Goal: Information Seeking & Learning: Learn about a topic

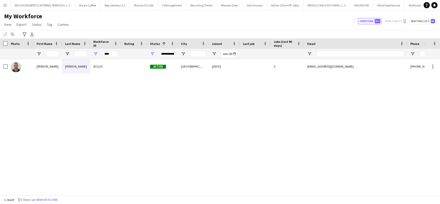
drag, startPoint x: 0, startPoint y: 0, endPoint x: 97, endPoint y: 53, distance: 110.5
click at [97, 53] on div "****" at bounding box center [105, 54] width 31 height 10
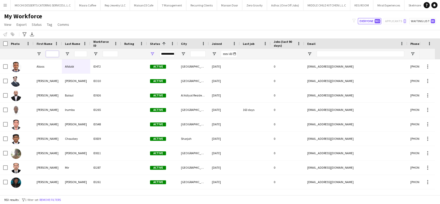
click at [55, 53] on input "First Name Filter Input" at bounding box center [52, 54] width 13 height 6
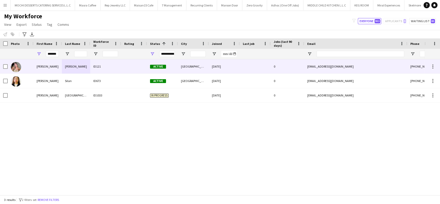
click at [49, 66] on div "[PERSON_NAME]" at bounding box center [47, 66] width 28 height 14
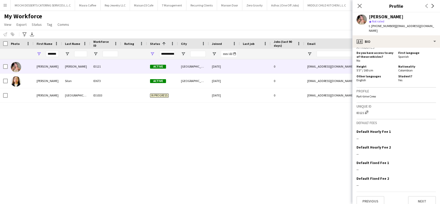
scroll to position [228, 0]
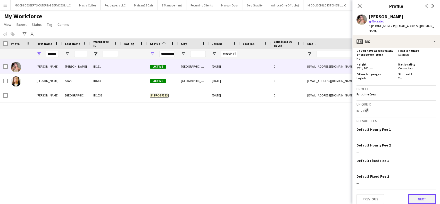
click at [415, 194] on button "Next" at bounding box center [422, 199] width 28 height 10
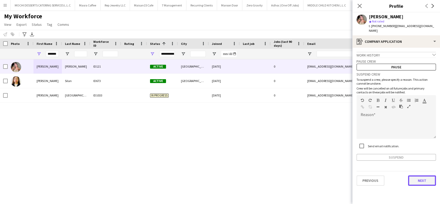
click at [421, 177] on button "Next" at bounding box center [422, 180] width 28 height 10
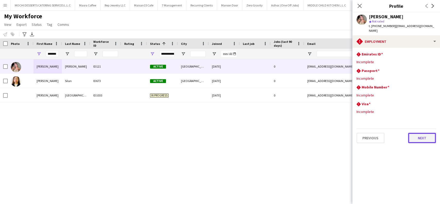
click at [429, 137] on button "Next" at bounding box center [422, 138] width 28 height 10
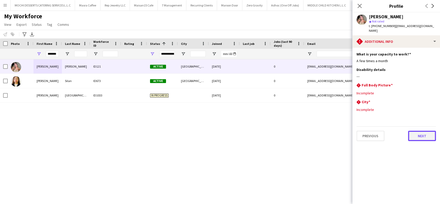
click at [423, 131] on button "Next" at bounding box center [422, 136] width 28 height 10
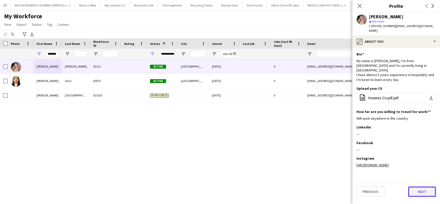
click at [420, 191] on button "Next" at bounding box center [422, 191] width 28 height 10
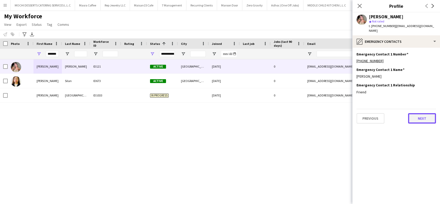
click at [420, 115] on button "Next" at bounding box center [422, 118] width 28 height 10
click at [421, 117] on button "Next" at bounding box center [422, 118] width 28 height 10
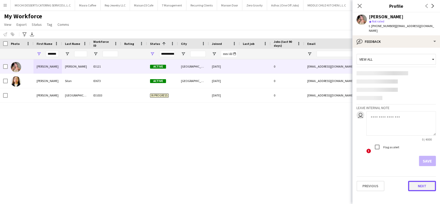
click at [420, 180] on app-crew-profile-feedback-tab "View all Leave internal note user 0 / 4000 ! Flag as alert Save Previous Next" at bounding box center [396, 126] width 88 height 156
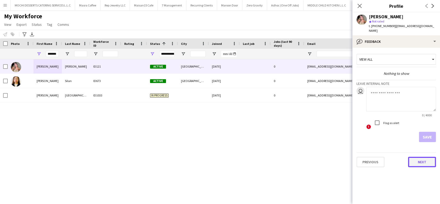
click at [425, 157] on button "Next" at bounding box center [422, 162] width 28 height 10
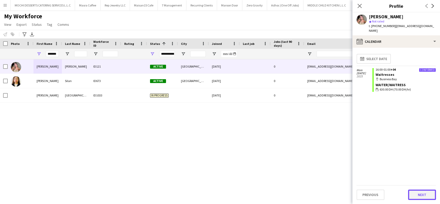
click at [420, 193] on button "Next" at bounding box center [422, 194] width 28 height 10
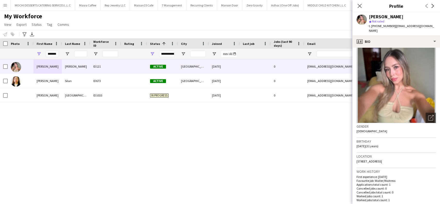
scroll to position [0, 0]
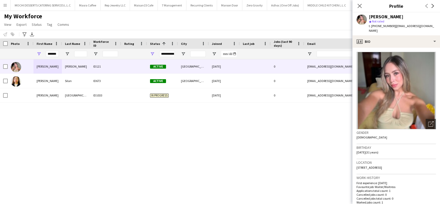
click at [398, 82] on img at bounding box center [395, 90] width 79 height 77
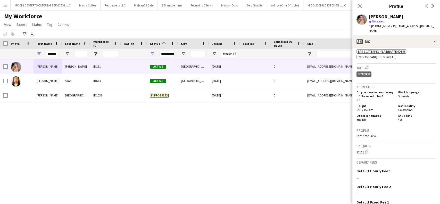
scroll to position [206, 0]
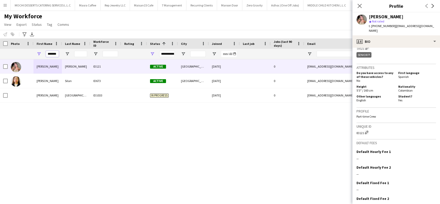
click at [54, 52] on input "*******" at bounding box center [52, 54] width 13 height 6
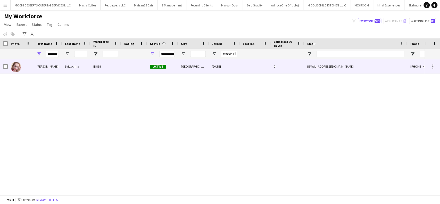
drag, startPoint x: 42, startPoint y: 66, endPoint x: 54, endPoint y: 70, distance: 12.4
click at [42, 67] on div "[PERSON_NAME]" at bounding box center [47, 66] width 28 height 14
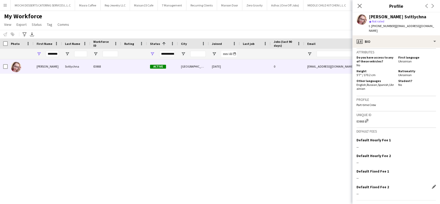
scroll to position [260, 0]
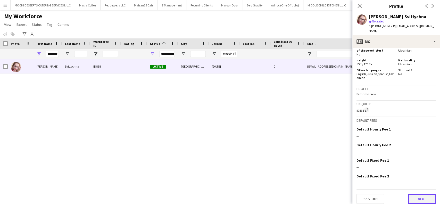
click at [415, 194] on button "Next" at bounding box center [422, 198] width 28 height 10
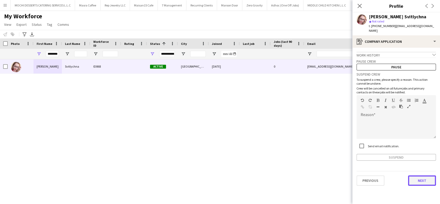
click at [422, 176] on button "Next" at bounding box center [422, 180] width 28 height 10
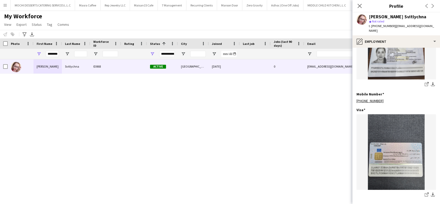
scroll to position [172, 0]
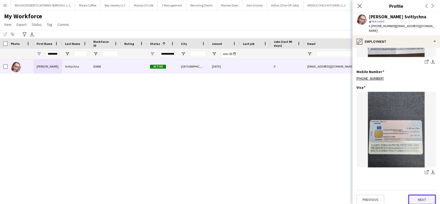
click at [412, 195] on button "Next" at bounding box center [422, 199] width 28 height 10
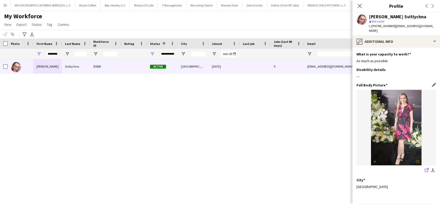
click at [424, 168] on icon "share-external-link-1" at bounding box center [426, 170] width 4 height 4
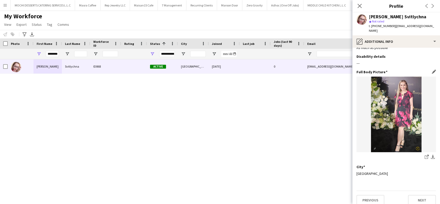
scroll to position [13, 0]
click at [413, 194] on button "Next" at bounding box center [422, 199] width 28 height 10
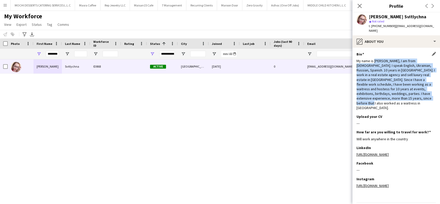
drag, startPoint x: 414, startPoint y: 94, endPoint x: 374, endPoint y: 56, distance: 55.2
click at [374, 58] on div "My name is [PERSON_NAME], I am from [DEMOGRAPHIC_DATA]. I speak English, Ukrain…" at bounding box center [395, 84] width 79 height 52
copy div "[PERSON_NAME], I am from [DEMOGRAPHIC_DATA]. I speak English, Ukrainian, Russia…"
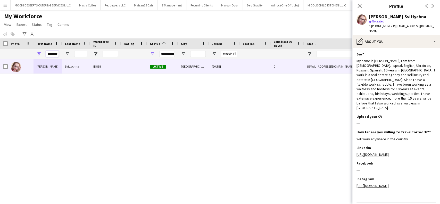
click at [57, 54] on input "********" at bounding box center [52, 54] width 13 height 6
click at [59, 54] on div "********" at bounding box center [47, 54] width 28 height 10
click at [56, 54] on input "********" at bounding box center [52, 54] width 13 height 6
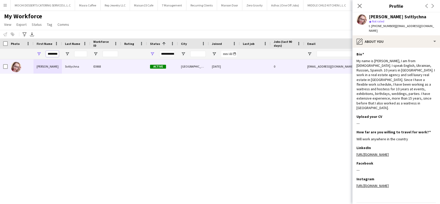
click at [56, 54] on input "********" at bounding box center [52, 54] width 13 height 6
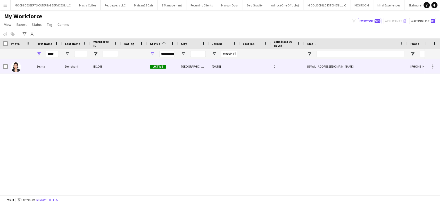
click at [72, 68] on div "Dehghani" at bounding box center [76, 66] width 28 height 14
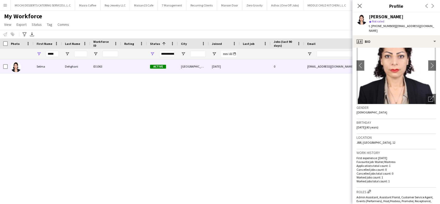
scroll to position [9, 0]
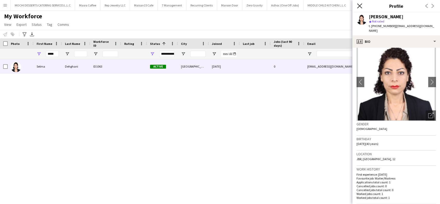
click at [361, 7] on icon "Close pop-in" at bounding box center [359, 5] width 5 height 5
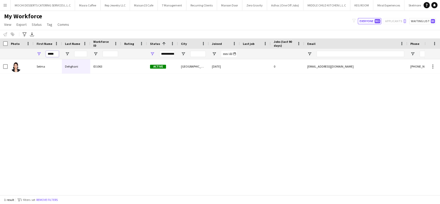
click at [56, 54] on input "*****" at bounding box center [52, 54] width 13 height 6
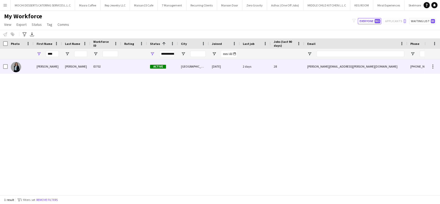
click at [51, 71] on div "[PERSON_NAME]" at bounding box center [47, 66] width 28 height 14
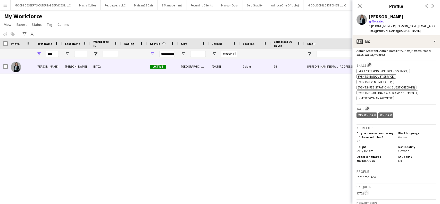
scroll to position [206, 0]
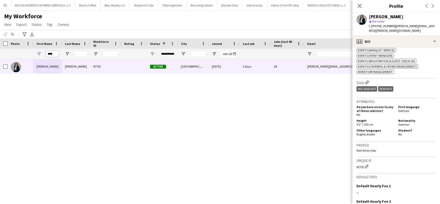
drag, startPoint x: 54, startPoint y: 53, endPoint x: 38, endPoint y: 53, distance: 15.5
click at [37, 52] on div "****" at bounding box center [47, 54] width 28 height 10
type input "****"
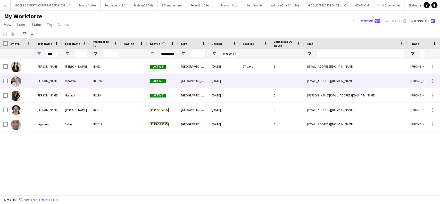
click at [56, 82] on div "[PERSON_NAME]" at bounding box center [47, 81] width 28 height 14
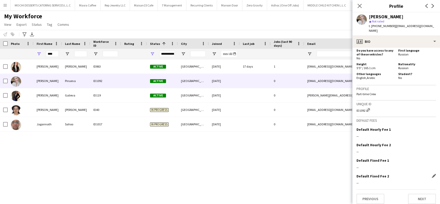
scroll to position [250, 0]
click at [415, 197] on button "Next" at bounding box center [422, 198] width 28 height 10
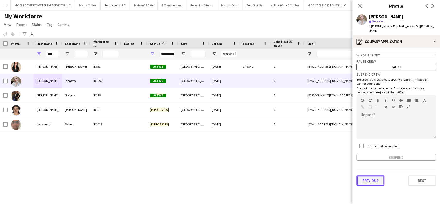
click at [363, 177] on button "Previous" at bounding box center [370, 180] width 28 height 10
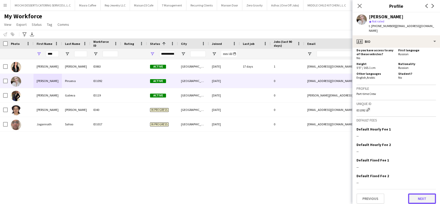
click at [421, 194] on button "Next" at bounding box center [422, 198] width 28 height 10
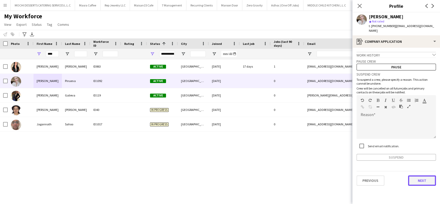
click at [422, 175] on button "Next" at bounding box center [422, 180] width 28 height 10
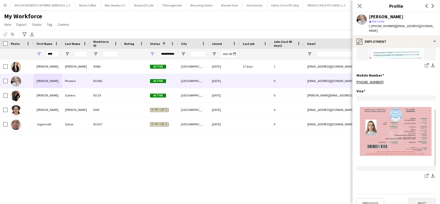
scroll to position [172, 0]
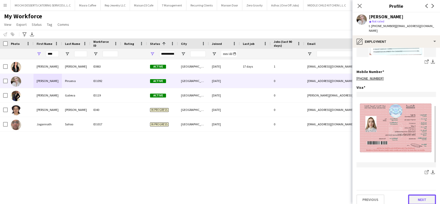
click at [417, 195] on button "Next" at bounding box center [422, 199] width 28 height 10
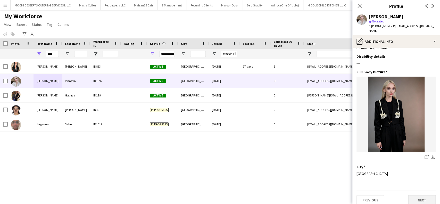
scroll to position [13, 0]
click at [416, 195] on button "Next" at bounding box center [422, 199] width 28 height 10
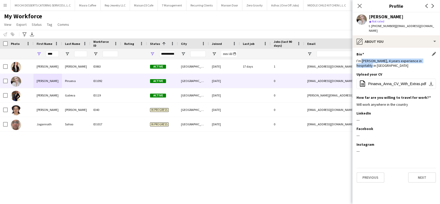
drag, startPoint x: 361, startPoint y: 55, endPoint x: 435, endPoint y: 58, distance: 74.2
click at [435, 58] on div "I’m [PERSON_NAME], 4 years experience in hospitality in [GEOGRAPHIC_DATA]" at bounding box center [395, 62] width 79 height 9
copy div "[PERSON_NAME], 4 years experience in hospitality in [GEOGRAPHIC_DATA]"
click at [422, 172] on button "Next" at bounding box center [422, 177] width 28 height 10
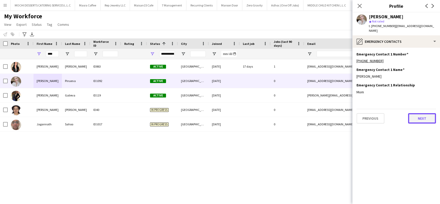
click at [423, 115] on button "Next" at bounding box center [422, 118] width 28 height 10
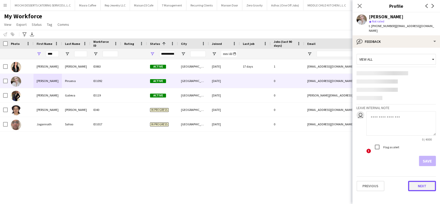
click at [429, 182] on button "Next" at bounding box center [422, 186] width 28 height 10
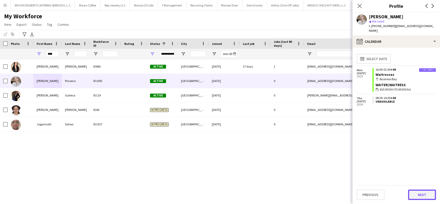
click at [420, 194] on button "Next" at bounding box center [422, 194] width 28 height 10
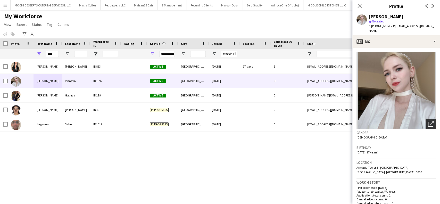
click at [428, 120] on div "Open photos pop-in" at bounding box center [430, 124] width 10 height 10
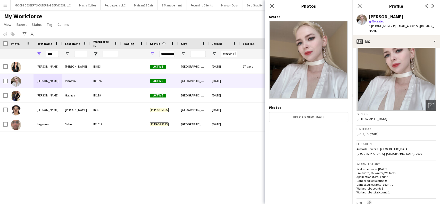
scroll to position [137, 0]
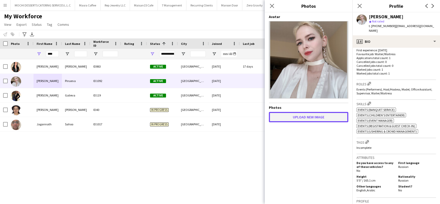
click at [320, 117] on button "Upload new image" at bounding box center [308, 117] width 79 height 10
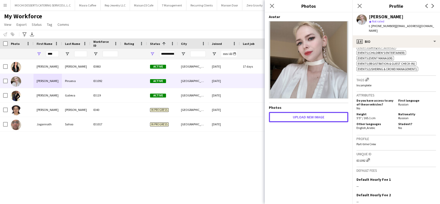
scroll to position [250, 0]
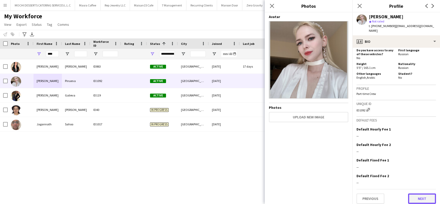
click at [418, 196] on button "Next" at bounding box center [422, 198] width 28 height 10
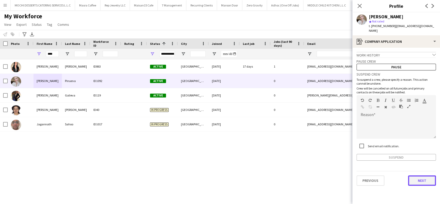
click at [421, 175] on button "Next" at bounding box center [422, 180] width 28 height 10
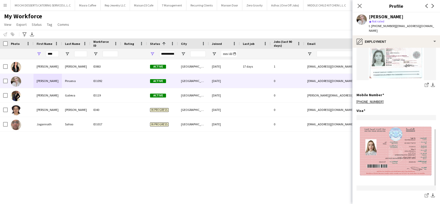
scroll to position [172, 0]
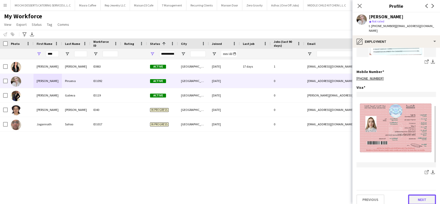
click at [424, 199] on button "Next" at bounding box center [422, 199] width 28 height 10
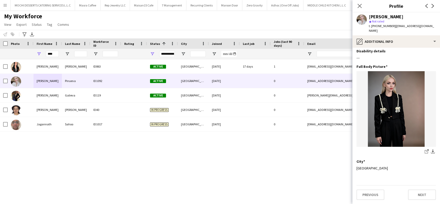
scroll to position [0, 0]
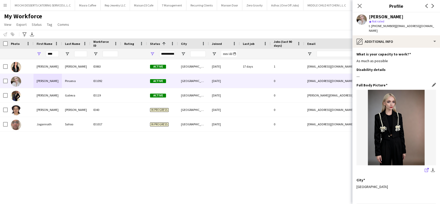
click at [424, 168] on icon "share-external-link-1" at bounding box center [426, 170] width 4 height 4
click at [362, 6] on app-icon "Close pop-in" at bounding box center [359, 5] width 7 height 7
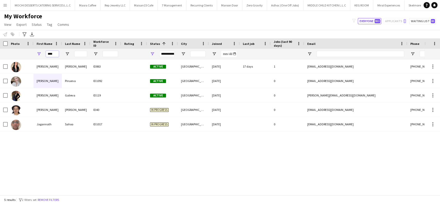
drag, startPoint x: 55, startPoint y: 55, endPoint x: 45, endPoint y: 55, distance: 9.3
click at [45, 55] on div "****" at bounding box center [47, 54] width 28 height 10
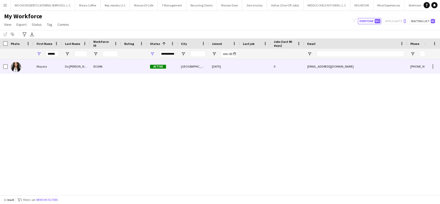
click at [70, 68] on div "Do [PERSON_NAME]" at bounding box center [76, 66] width 28 height 14
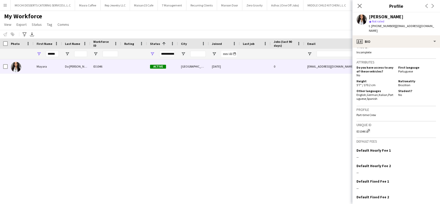
scroll to position [295, 0]
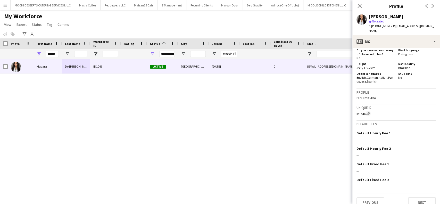
drag, startPoint x: 385, startPoint y: 18, endPoint x: 414, endPoint y: 17, distance: 29.4
click at [403, 17] on div "[PERSON_NAME]" at bounding box center [386, 16] width 35 height 5
copy div "Do Nascimento"
click at [413, 197] on button "Next" at bounding box center [422, 202] width 28 height 10
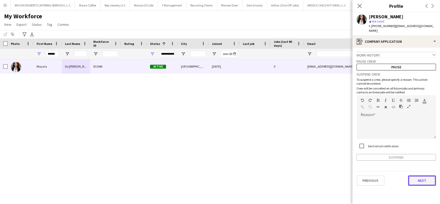
click at [415, 177] on button "Next" at bounding box center [422, 180] width 28 height 10
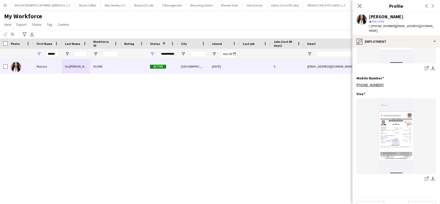
scroll to position [172, 0]
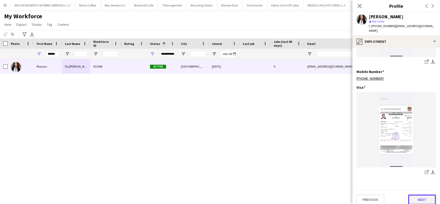
click at [413, 194] on button "Next" at bounding box center [422, 199] width 28 height 10
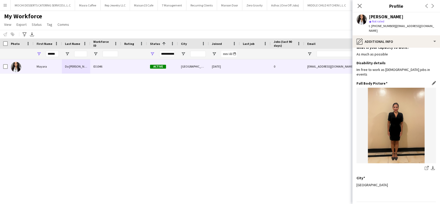
scroll to position [13, 0]
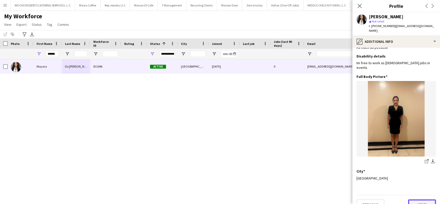
click at [422, 199] on button "Next" at bounding box center [422, 204] width 28 height 10
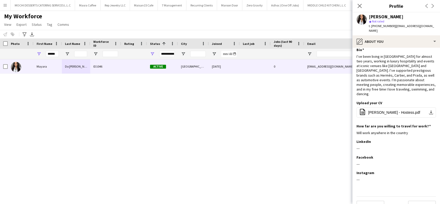
scroll to position [0, 0]
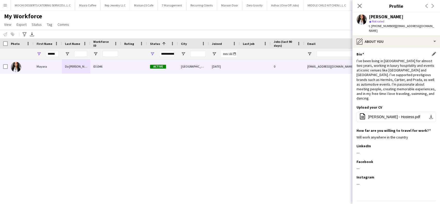
click at [395, 98] on div "Bio Edit this field I’ve been living in [GEOGRAPHIC_DATA] for almost two years,…" at bounding box center [395, 78] width 79 height 53
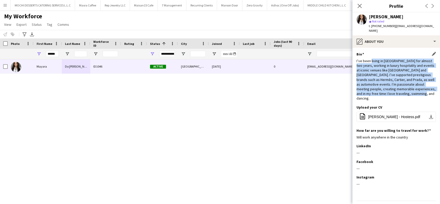
drag, startPoint x: 395, startPoint y: 96, endPoint x: 371, endPoint y: 55, distance: 47.7
click at [371, 55] on div "Bio Edit this field I’ve been living in [GEOGRAPHIC_DATA] for almost two years,…" at bounding box center [395, 78] width 79 height 53
copy div "living in [GEOGRAPHIC_DATA] for almost two years, working in luxury hospitality…"
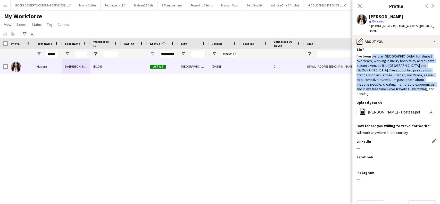
scroll to position [10, 0]
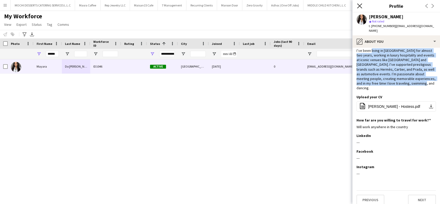
click at [361, 5] on icon "Close pop-in" at bounding box center [359, 5] width 5 height 5
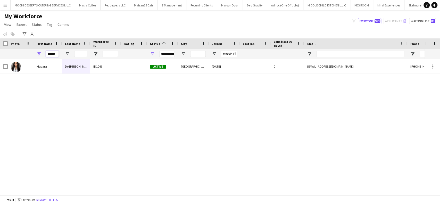
drag, startPoint x: 58, startPoint y: 55, endPoint x: 40, endPoint y: 50, distance: 18.4
click at [40, 50] on div "******" at bounding box center [47, 54] width 28 height 10
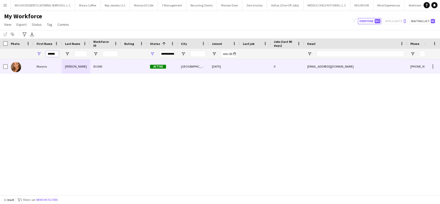
type input "******"
click at [82, 66] on div "[PERSON_NAME]" at bounding box center [76, 66] width 28 height 14
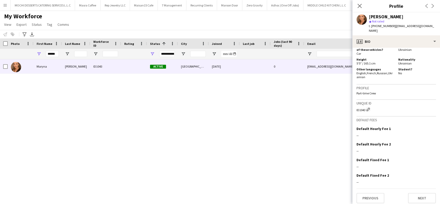
scroll to position [138, 0]
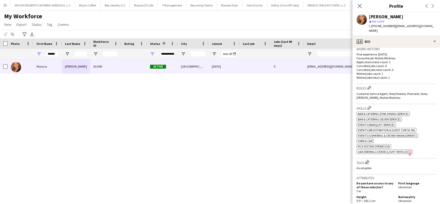
click at [367, 160] on app-icon "Edit crew company tags" at bounding box center [367, 162] width 4 height 4
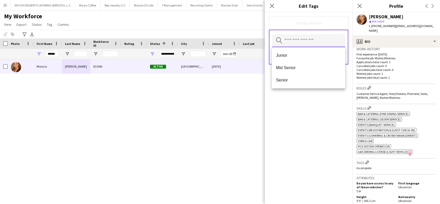
click at [329, 43] on input "text" at bounding box center [308, 40] width 73 height 13
click at [295, 80] on span "Senior" at bounding box center [308, 80] width 65 height 5
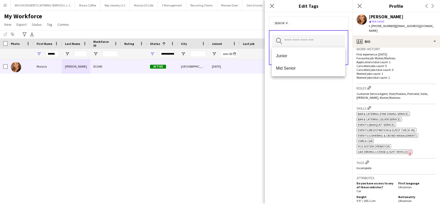
click at [297, 111] on div "Senior Remove Search by tag name Save" at bounding box center [309, 107] width 88 height 191
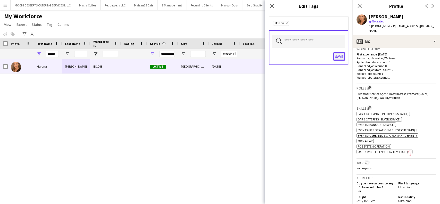
click at [341, 59] on button "Save" at bounding box center [339, 56] width 12 height 8
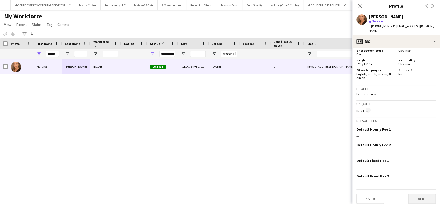
scroll to position [279, 0]
click at [416, 194] on button "Next" at bounding box center [422, 198] width 28 height 10
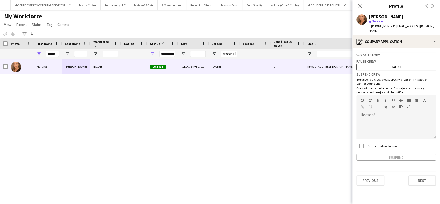
click at [419, 193] on app-crew-profile-application "Work history chevron-down Incomplete Pause crew Pause Suspend crew To suspend a…" at bounding box center [396, 126] width 88 height 156
click at [423, 182] on button "Next" at bounding box center [422, 180] width 28 height 10
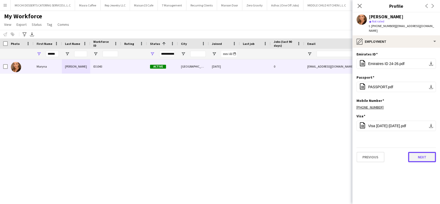
click at [426, 161] on button "Next" at bounding box center [422, 157] width 28 height 10
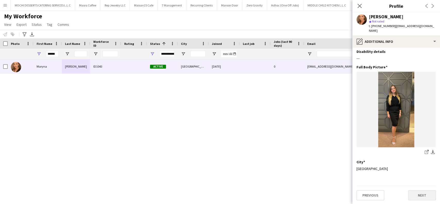
scroll to position [18, 0]
click at [423, 191] on button "Next" at bounding box center [422, 195] width 28 height 10
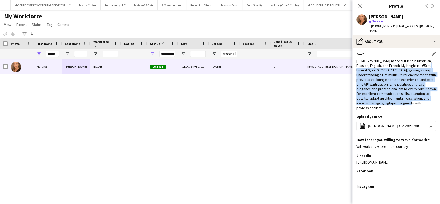
drag, startPoint x: 367, startPoint y: 70, endPoint x: 392, endPoint y: 107, distance: 45.2
click at [392, 107] on div "[DEMOGRAPHIC_DATA] national fluent in Ukrainian, Russian, English, and French. …" at bounding box center [395, 84] width 79 height 52
copy div "9y in [GEOGRAPHIC_DATA], gaining a deep understanding of its multicultural envi…"
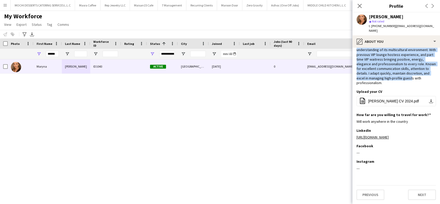
scroll to position [39, 0]
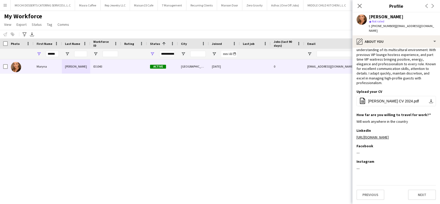
click at [415, 203] on app-section-data-types "Bio Edit this field [DEMOGRAPHIC_DATA] national fluent in Ukrainian, Russian, E…" at bounding box center [396, 126] width 88 height 156
click at [418, 197] on button "Next" at bounding box center [422, 194] width 28 height 10
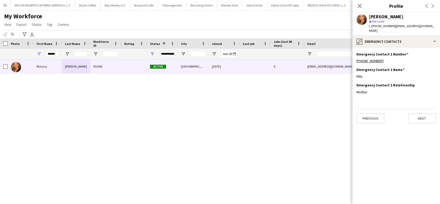
click at [427, 124] on app-section-data-types "Emergency Contact 1 Number Edit this field [PHONE_NUMBER] Emergency Contact 1 N…" at bounding box center [396, 126] width 88 height 156
click at [427, 121] on button "Next" at bounding box center [422, 118] width 28 height 10
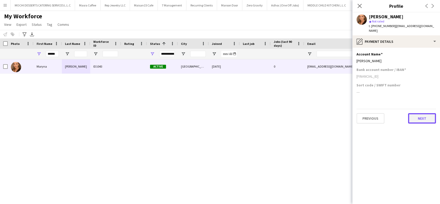
click at [427, 120] on button "Next" at bounding box center [422, 118] width 28 height 10
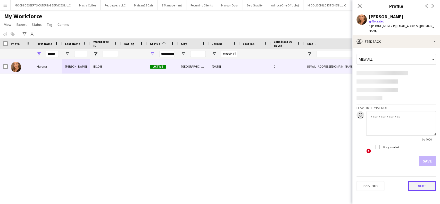
click at [421, 182] on button "Next" at bounding box center [422, 186] width 28 height 10
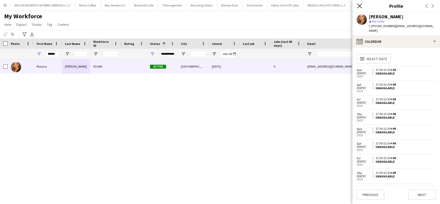
click at [361, 6] on icon "Close pop-in" at bounding box center [359, 5] width 5 height 5
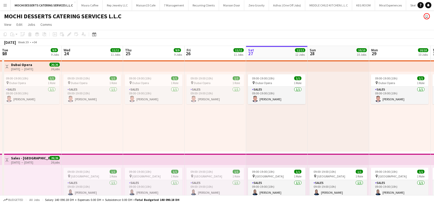
scroll to position [0, 123]
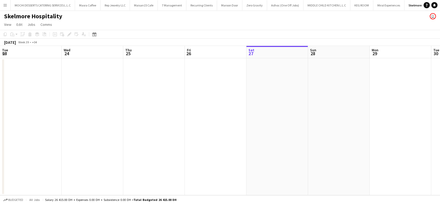
scroll to position [0, 123]
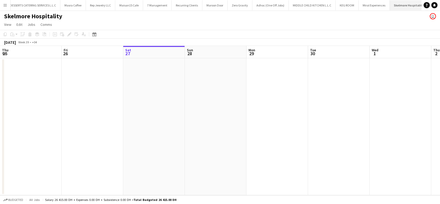
click at [400, 7] on button "Skelmore Hospitality Close" at bounding box center [408, 5] width 38 height 10
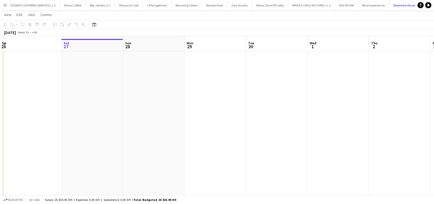
scroll to position [69, 0]
click at [326, 41] on app-board-header-date "Wed 1" at bounding box center [339, 42] width 62 height 12
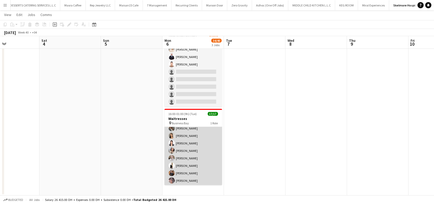
scroll to position [79, 0]
click at [188, 180] on app-card-role "Waiter/Waitress 17/17 16:00-01:00 (9h) Svitlana Svitlychna Anna Demchenko Sawsa…" at bounding box center [194, 116] width 58 height 137
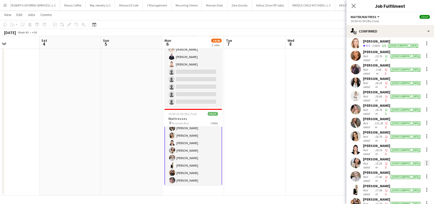
scroll to position [55, 0]
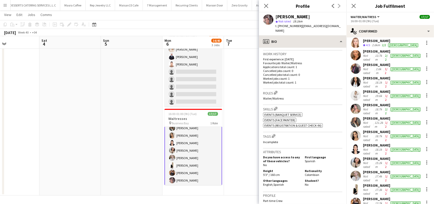
scroll to position [103, 0]
